Goal: Find specific page/section: Find specific page/section

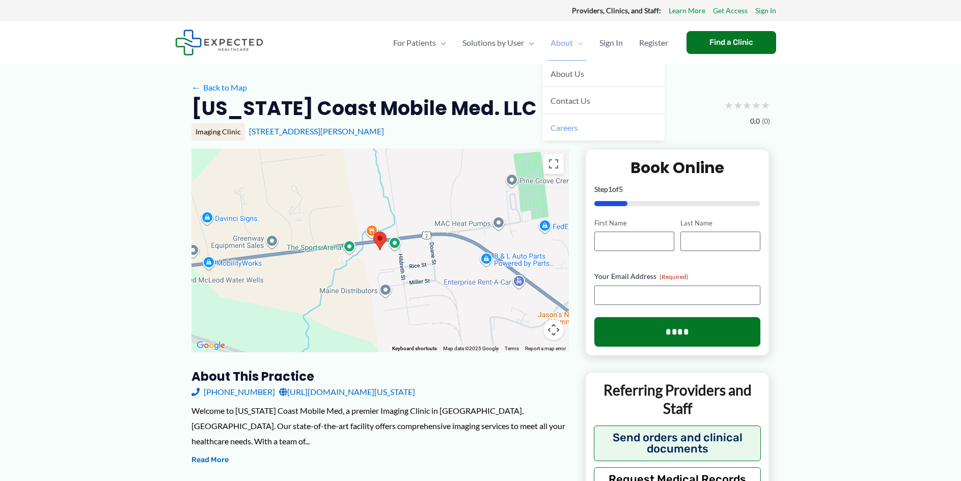
click at [560, 131] on span "Careers" at bounding box center [565, 128] width 28 height 10
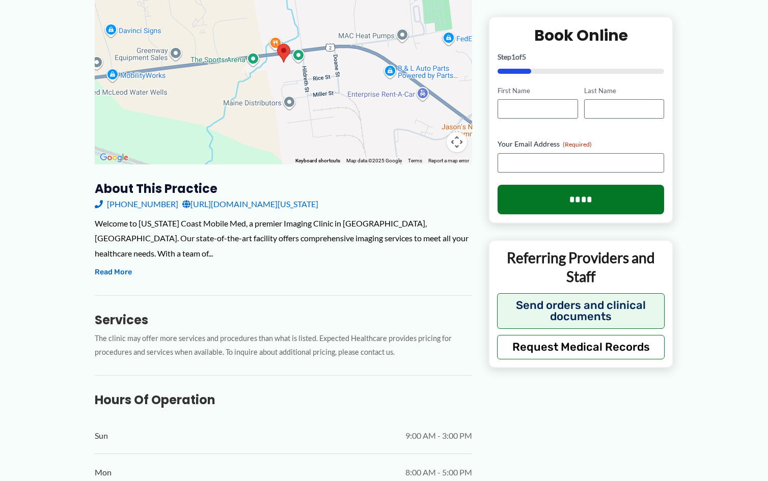
scroll to position [153, 0]
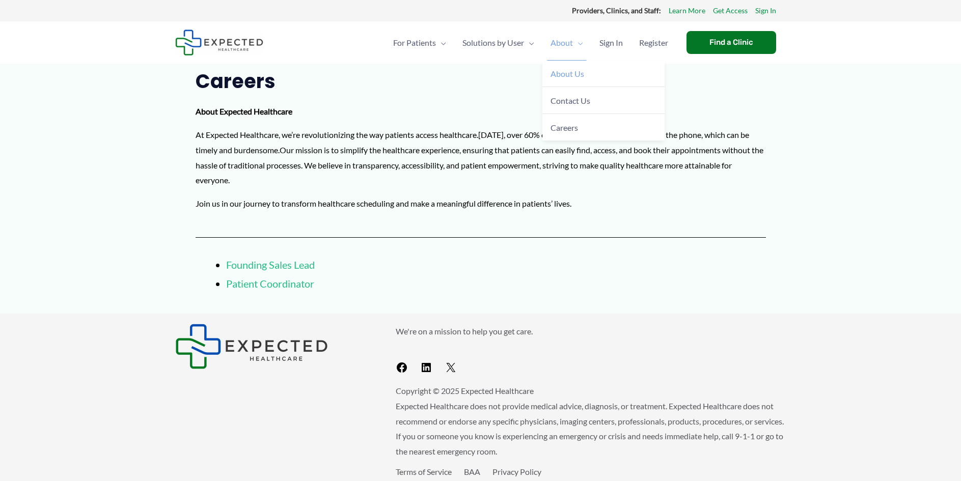
click at [564, 74] on span "About Us" at bounding box center [568, 74] width 34 height 10
